Goal: Check status: Check status

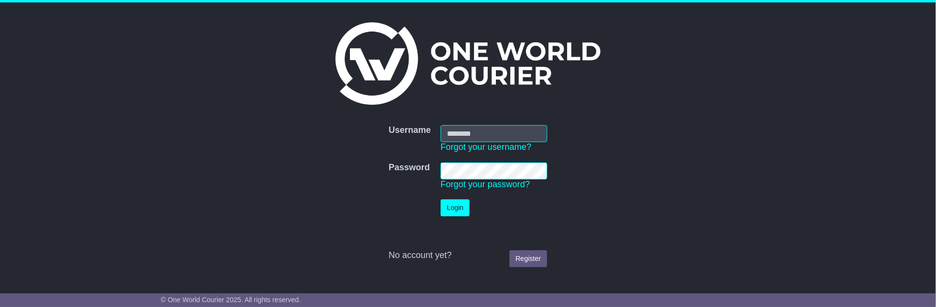
type input "**********"
click at [459, 212] on button "Login" at bounding box center [455, 207] width 29 height 17
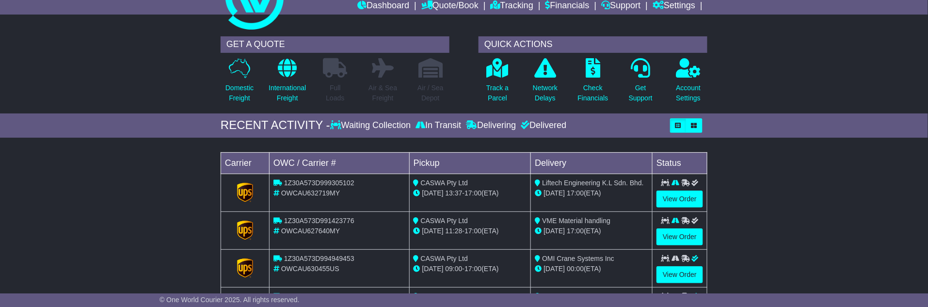
scroll to position [54, 0]
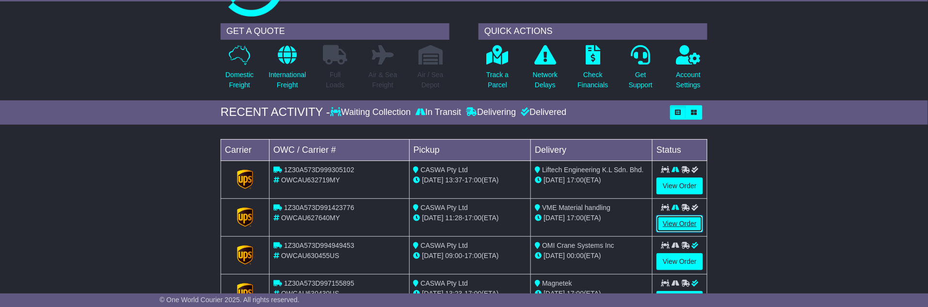
click at [686, 217] on link "View Order" at bounding box center [680, 223] width 47 height 17
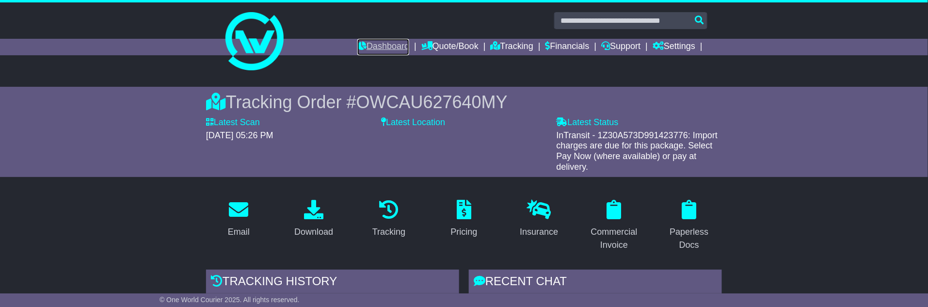
click at [375, 42] on link "Dashboard" at bounding box center [383, 47] width 52 height 16
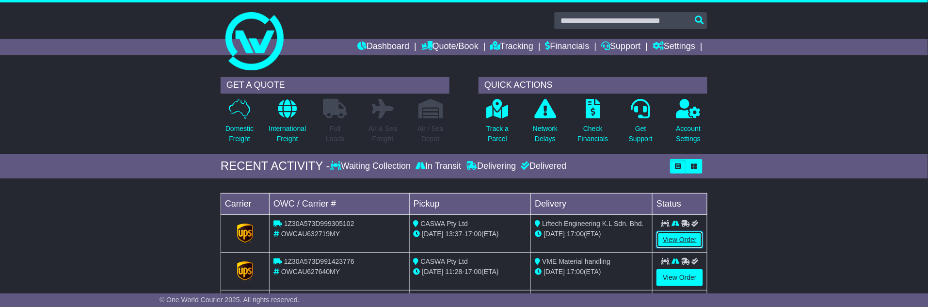
click at [682, 237] on link "View Order" at bounding box center [680, 239] width 47 height 17
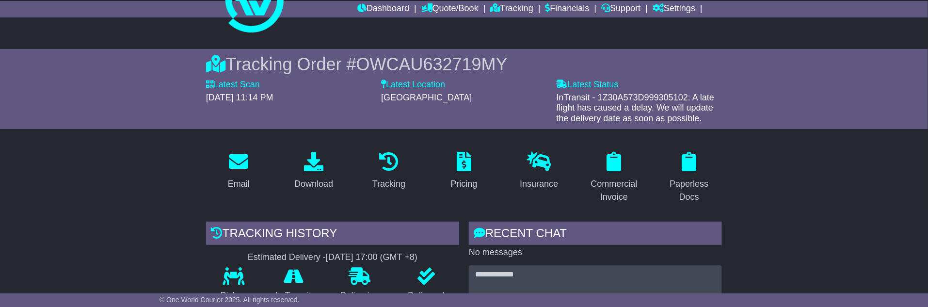
scroll to position [108, 0]
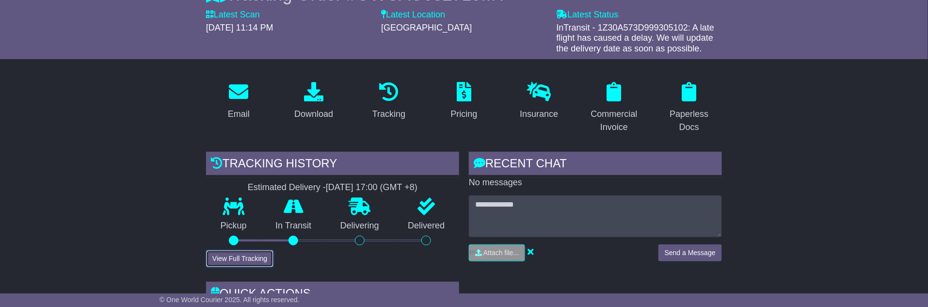
click at [241, 256] on button "View Full Tracking" at bounding box center [239, 258] width 67 height 17
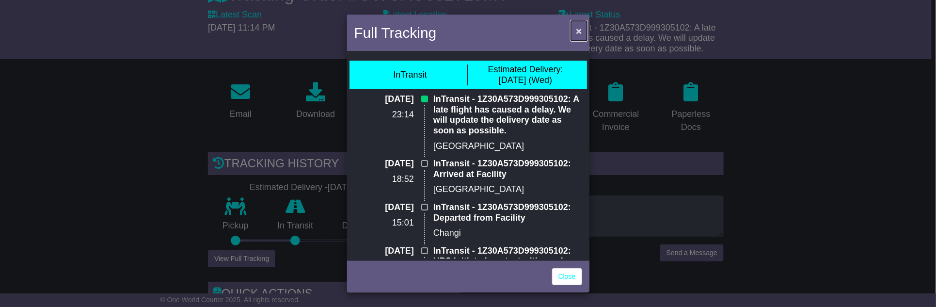
click at [579, 32] on span "×" at bounding box center [579, 30] width 6 height 11
